Goal: Task Accomplishment & Management: Use online tool/utility

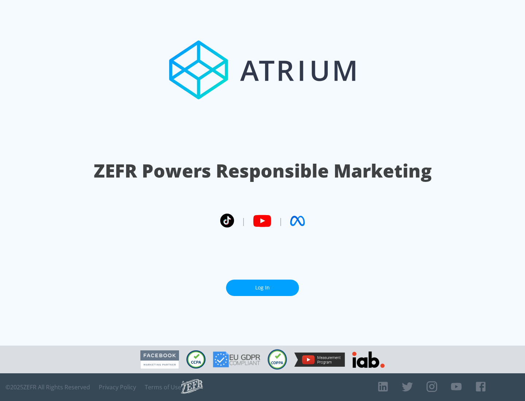
click at [263, 288] on link "Log In" at bounding box center [262, 288] width 73 height 16
